Goal: Information Seeking & Learning: Learn about a topic

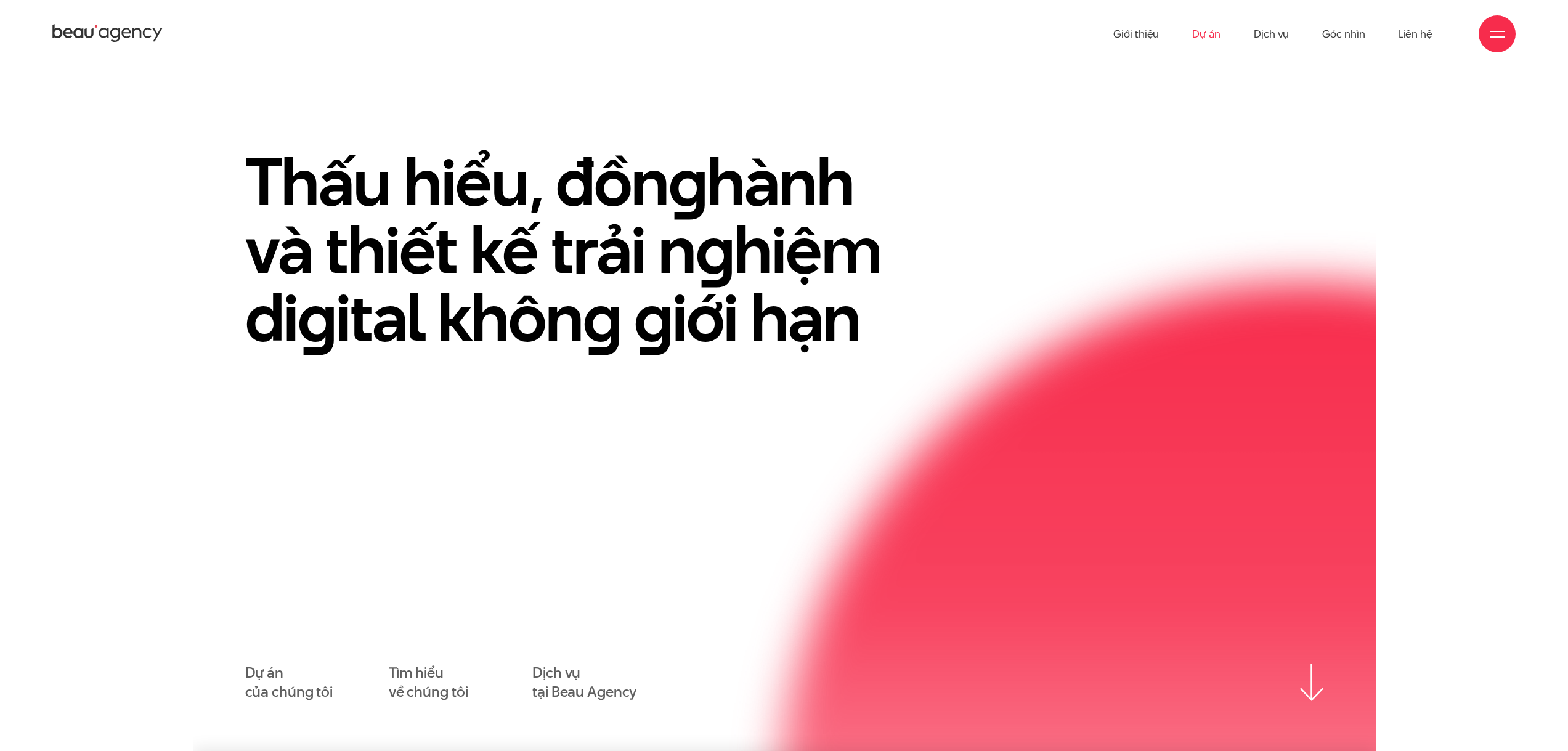
click at [1212, 32] on link "Dự án" at bounding box center [1207, 33] width 29 height 68
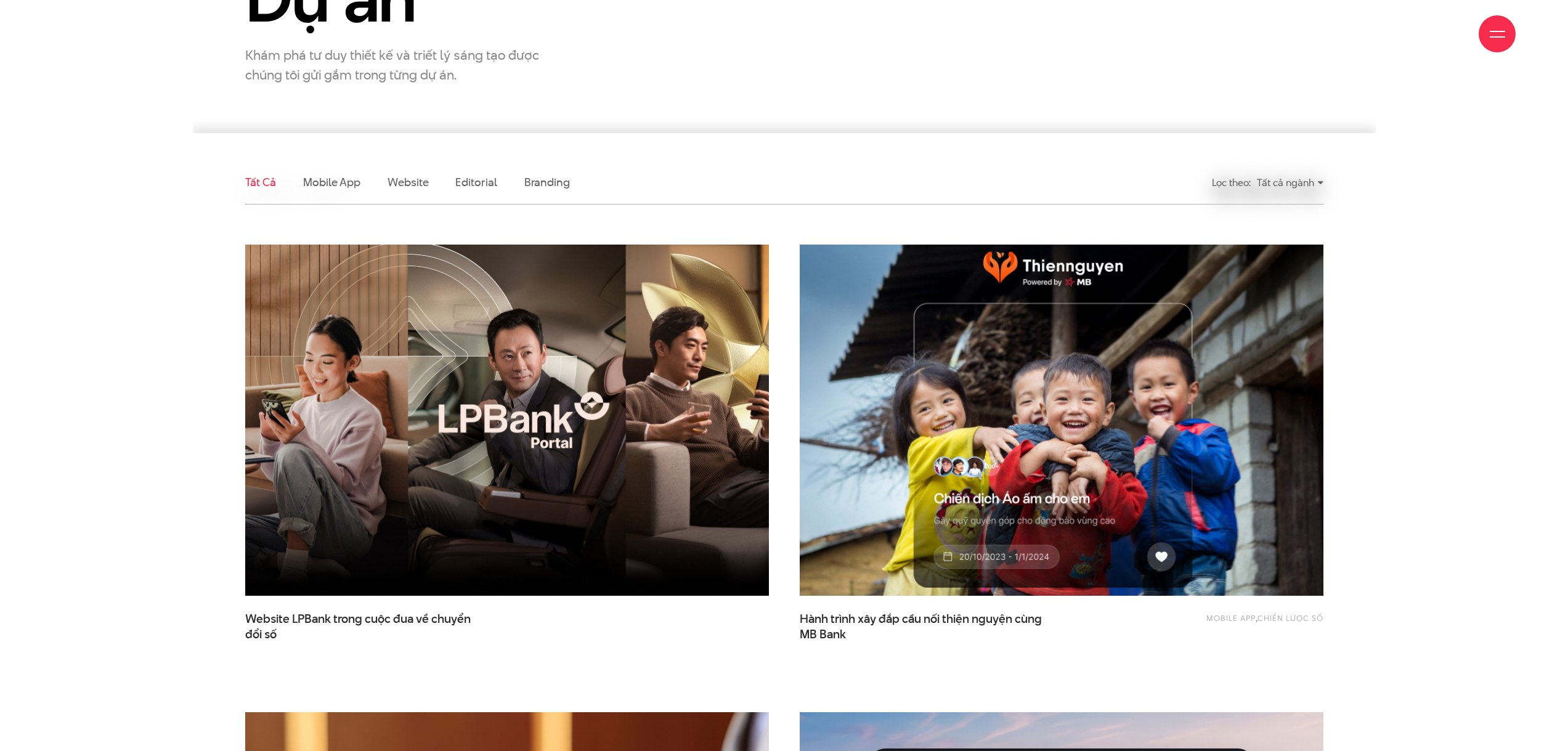
scroll to position [308, 0]
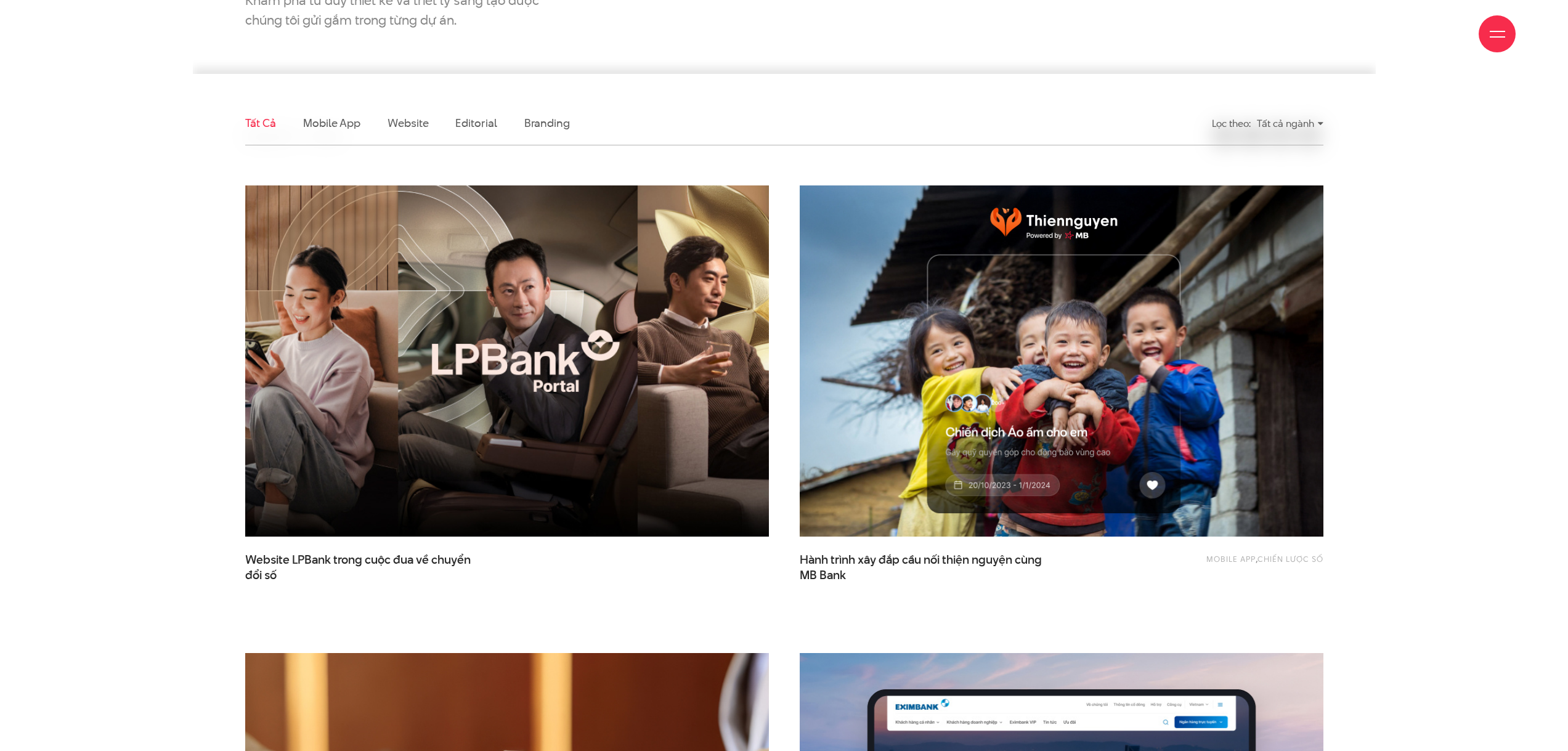
click at [505, 356] on img at bounding box center [506, 361] width 576 height 386
